Goal: Check status

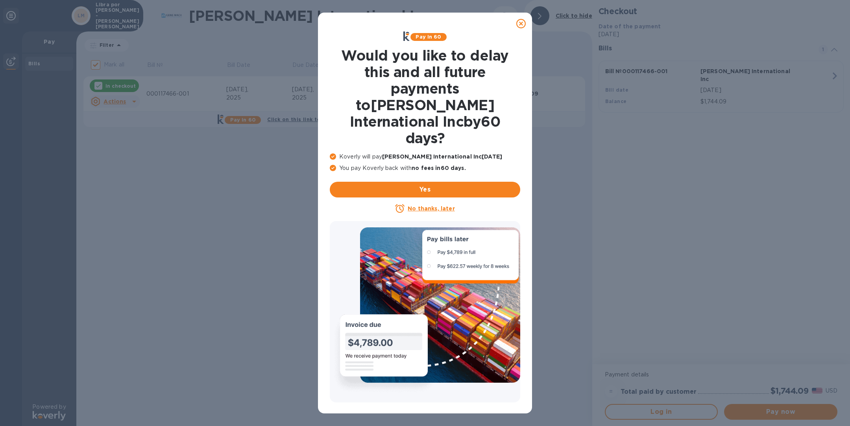
click at [519, 21] on icon at bounding box center [520, 23] width 9 height 9
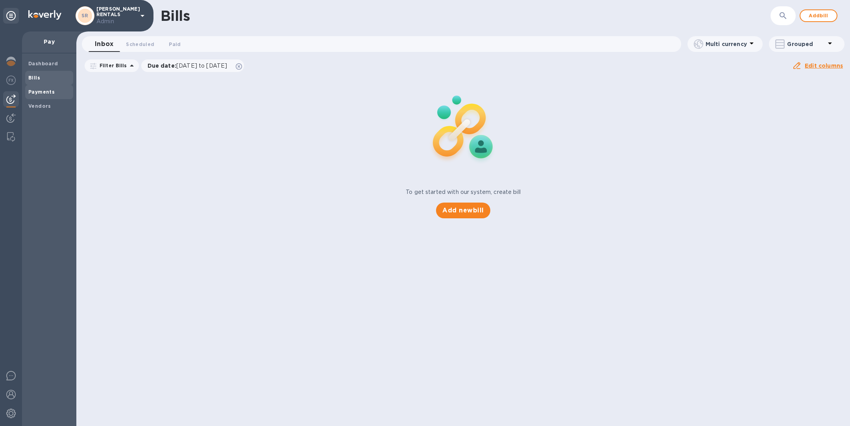
click at [47, 90] on b "Payments" at bounding box center [41, 92] width 26 height 6
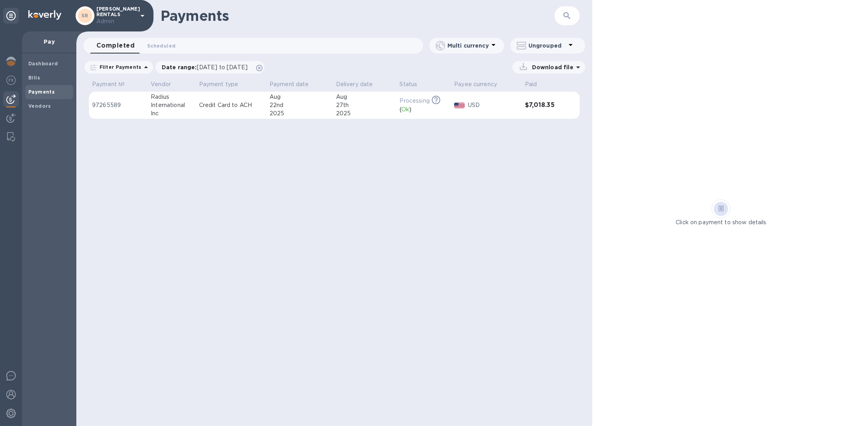
click at [281, 113] on div "2025" at bounding box center [299, 113] width 60 height 8
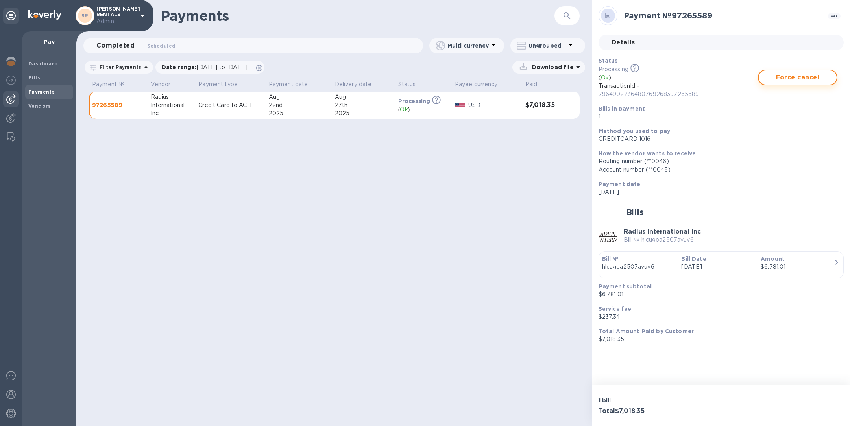
click at [787, 81] on span "Force cancel" at bounding box center [797, 77] width 65 height 9
click at [45, 75] on span "Bills" at bounding box center [49, 78] width 42 height 8
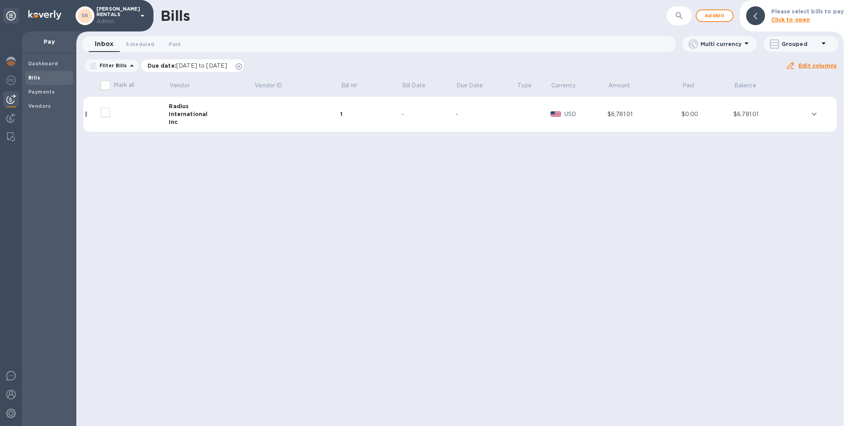
click at [242, 65] on icon at bounding box center [239, 66] width 6 height 6
click at [268, 115] on td at bounding box center [297, 114] width 87 height 35
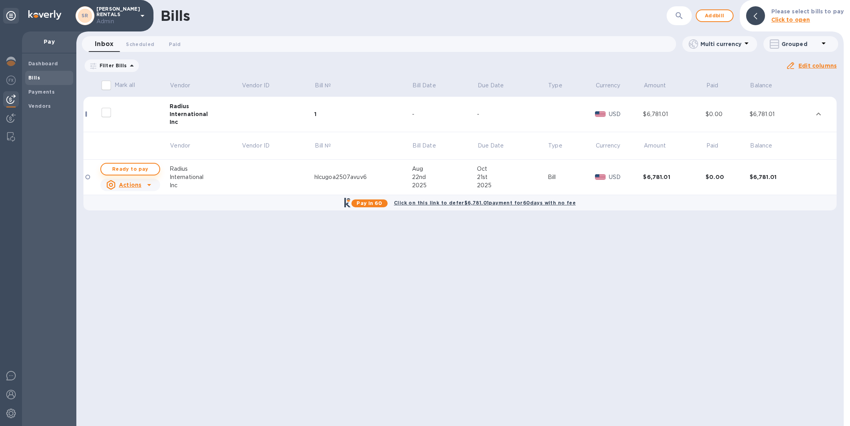
click at [142, 168] on span "Ready to pay" at bounding box center [130, 168] width 46 height 9
checkbox input "true"
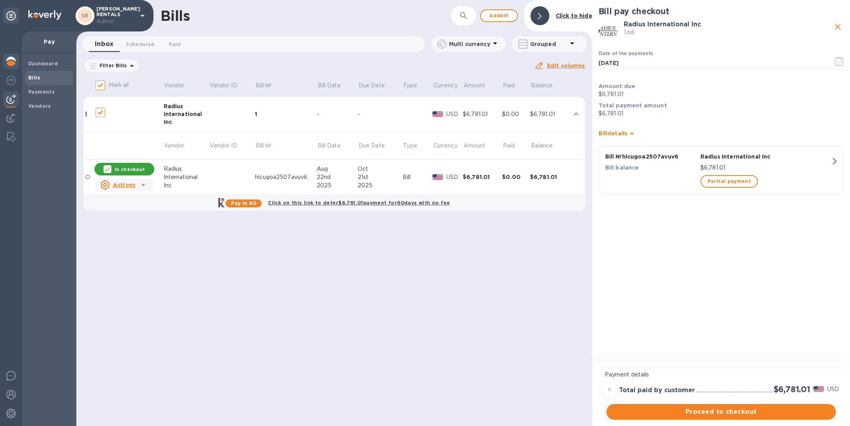
click at [11, 65] on img at bounding box center [10, 61] width 9 height 9
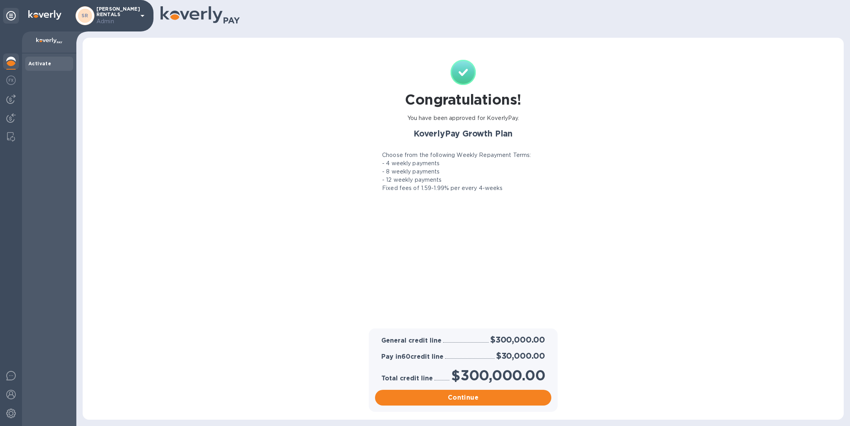
click at [450, 406] on div "Continue" at bounding box center [463, 398] width 182 height 22
click at [11, 63] on img at bounding box center [10, 61] width 9 height 9
click at [11, 411] on img at bounding box center [10, 413] width 9 height 9
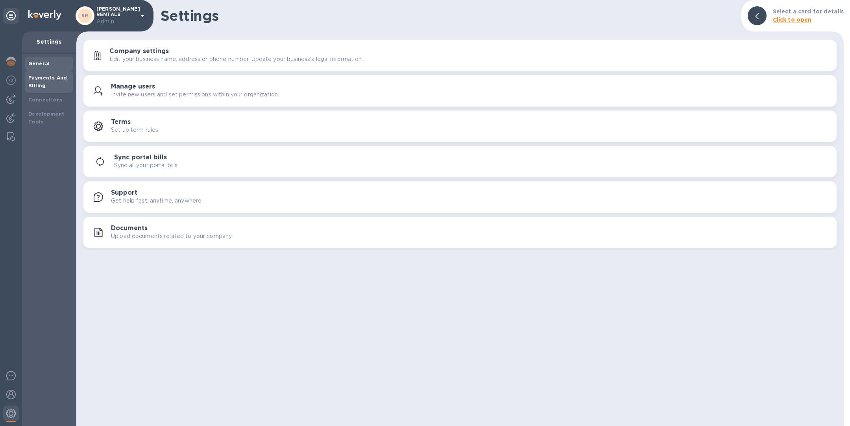
click at [43, 80] on b "Payments And Billing" at bounding box center [47, 82] width 39 height 14
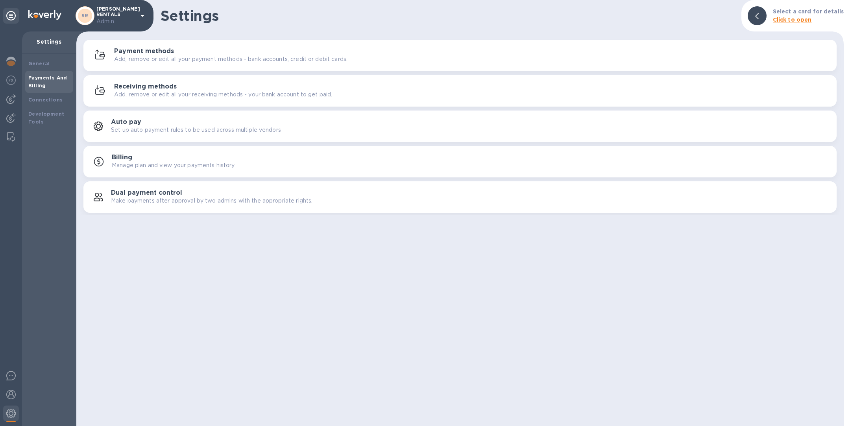
click at [268, 60] on p "Add, remove or edit all your payment methods - bank accounts, credit or debit c…" at bounding box center [230, 59] width 233 height 8
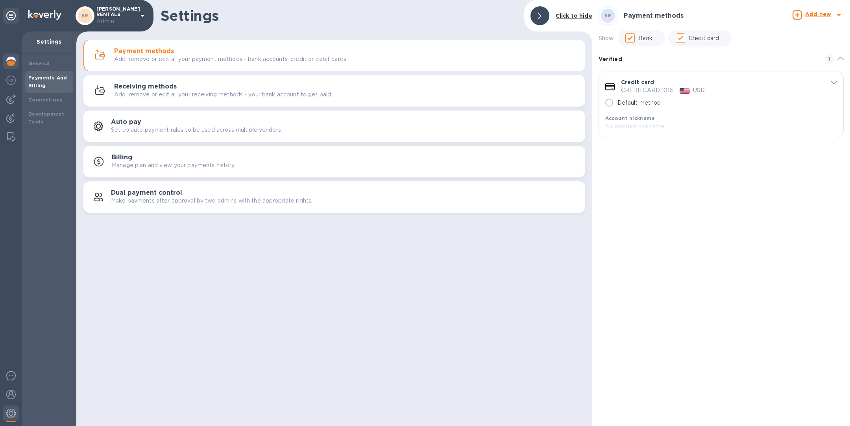
click at [11, 65] on img at bounding box center [10, 61] width 9 height 9
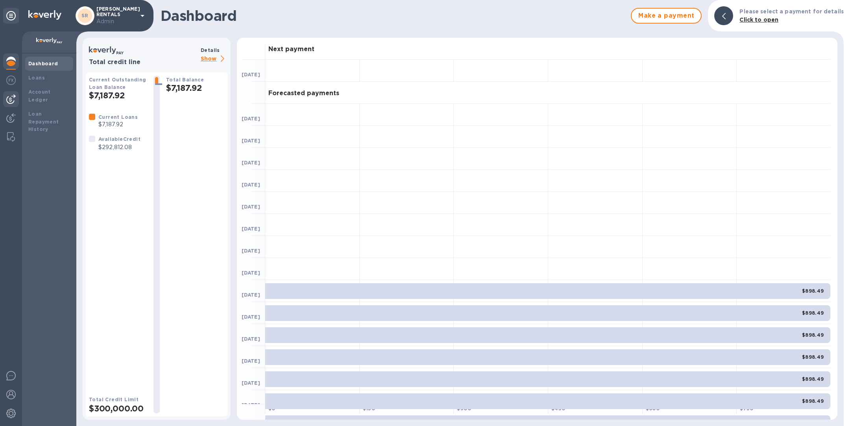
click at [10, 98] on img at bounding box center [10, 98] width 9 height 9
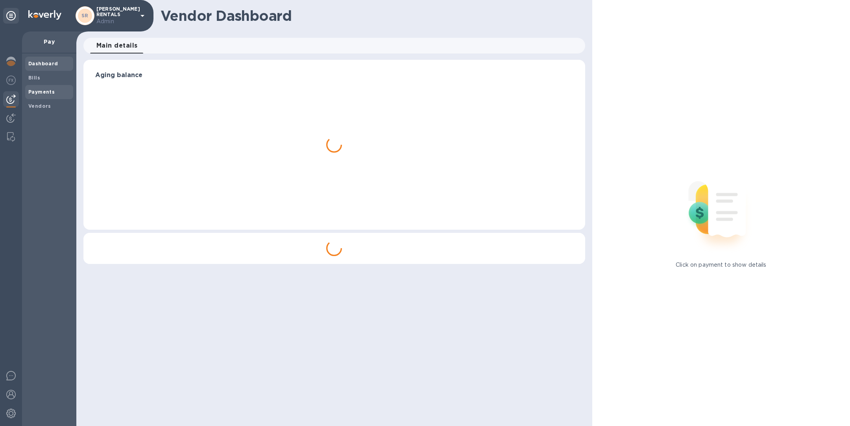
click at [44, 94] on b "Payments" at bounding box center [41, 92] width 26 height 6
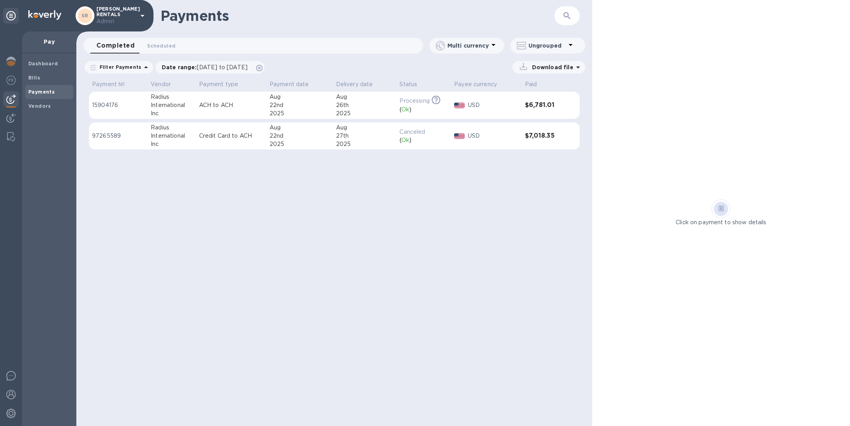
click at [265, 142] on td "Credit Card to ACH" at bounding box center [231, 136] width 70 height 28
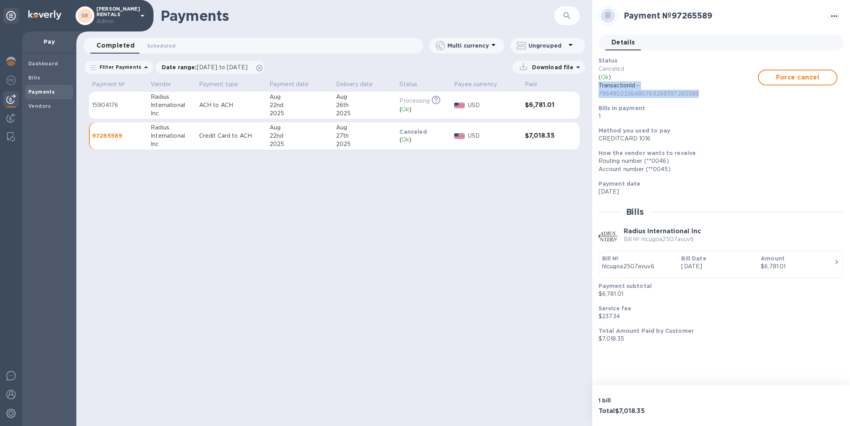
drag, startPoint x: 706, startPoint y: 94, endPoint x: 594, endPoint y: 86, distance: 112.8
click at [594, 86] on div "Payment № 97265589 Details 0 Status Canceled ( Ok ) TransactionId - 79649022364…" at bounding box center [721, 192] width 258 height 385
copy p "TransactionId - 7964902236480769268397265589"
